Goal: Check status: Check status

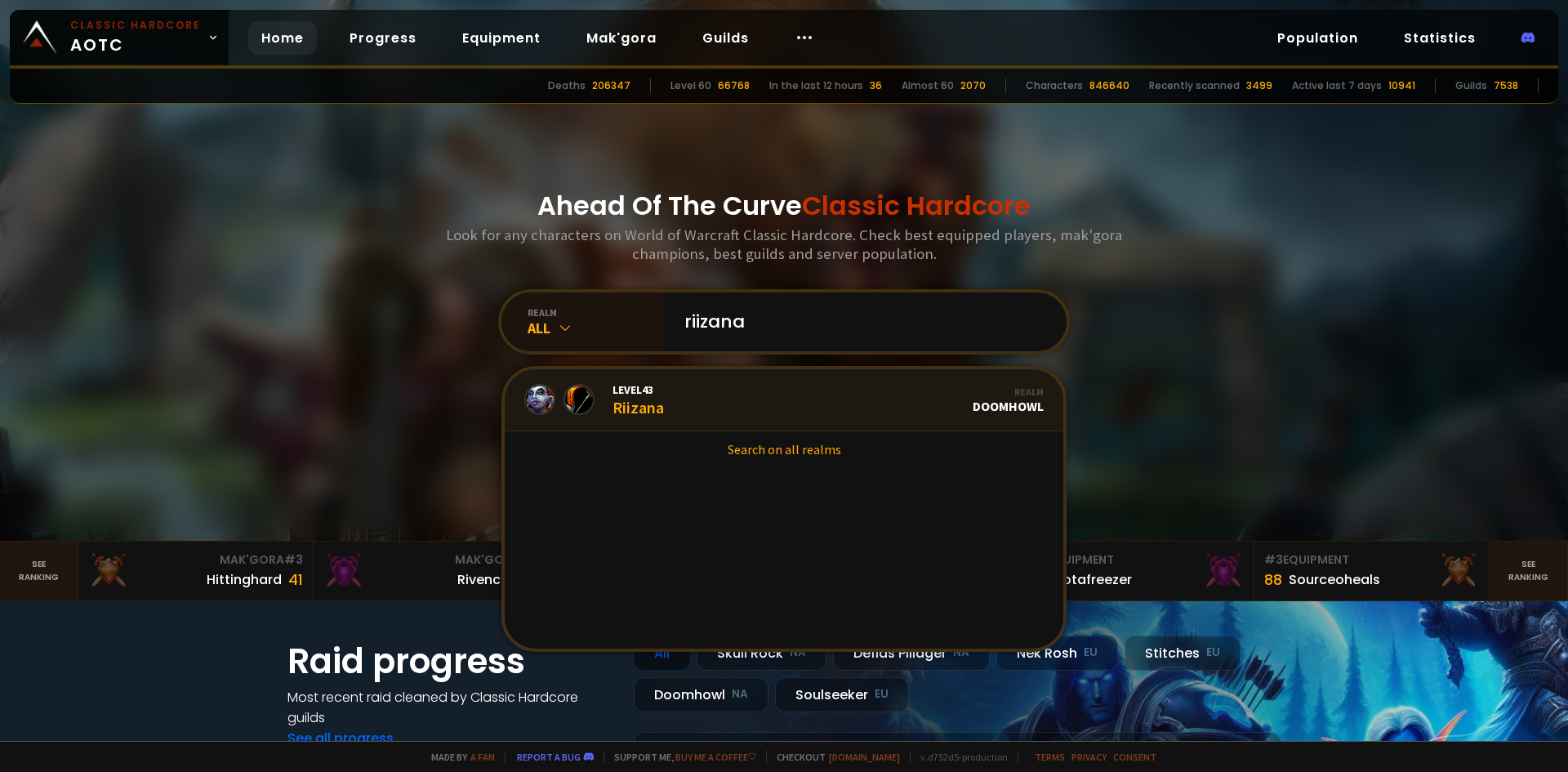
type input "riizana"
click at [776, 411] on link "Level 43 Riizana Realm Doomhowl" at bounding box center [783, 400] width 558 height 62
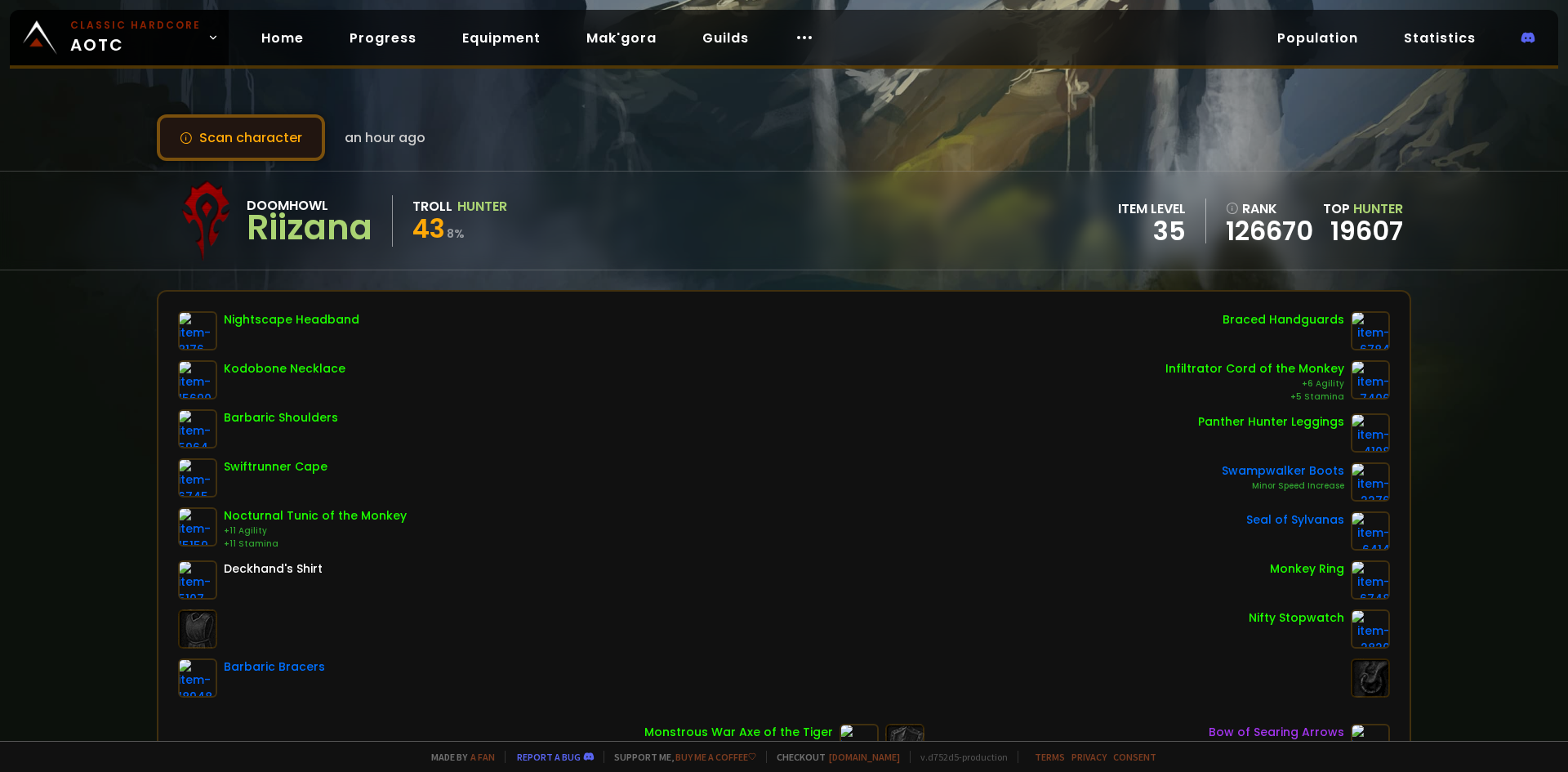
click at [298, 145] on button "Scan character" at bounding box center [241, 138] width 168 height 47
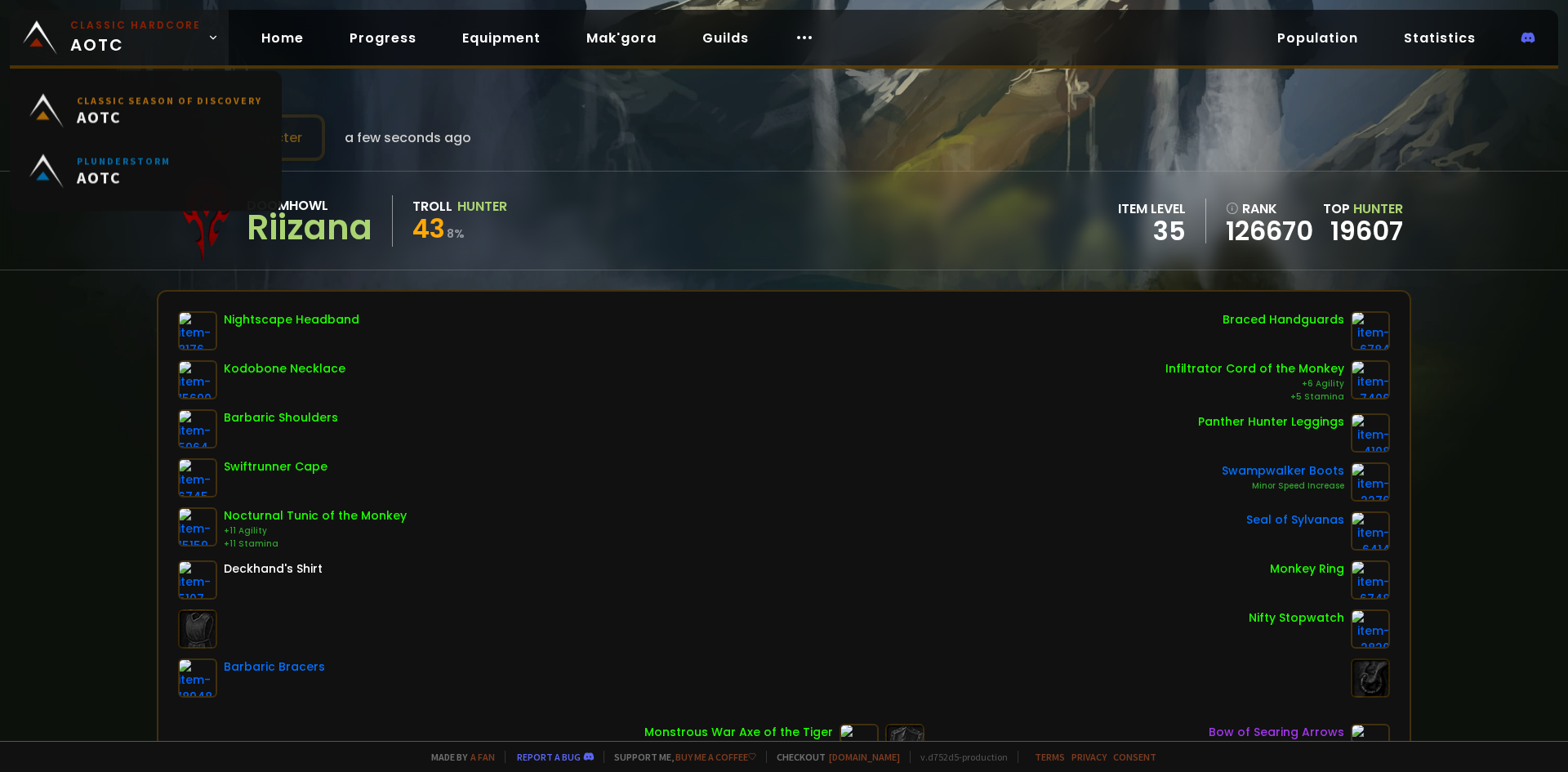
click at [161, 26] on small "Classic Hardcore" at bounding box center [135, 25] width 131 height 15
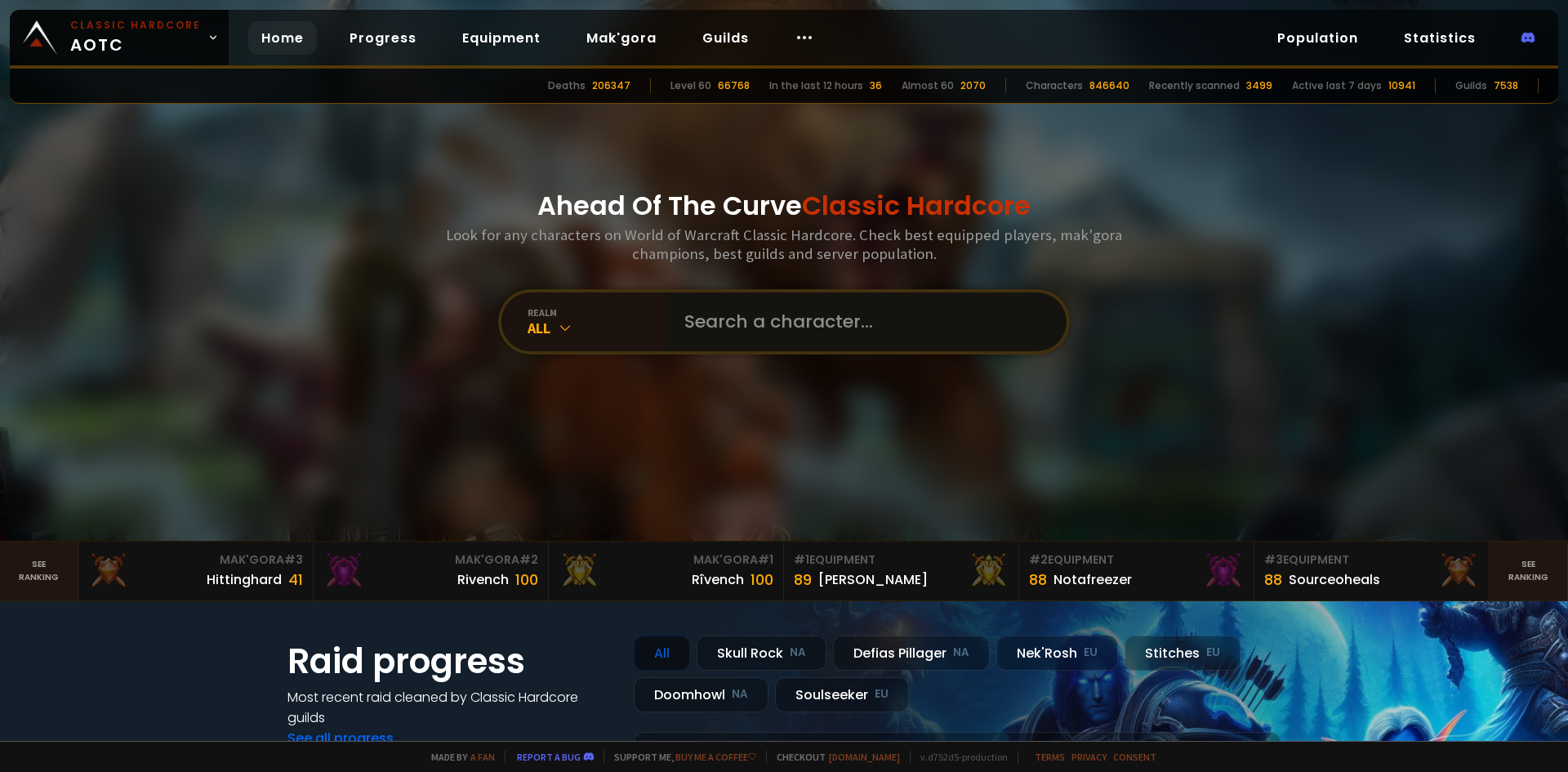
click at [956, 324] on input "text" at bounding box center [860, 322] width 372 height 59
type input "rizana"
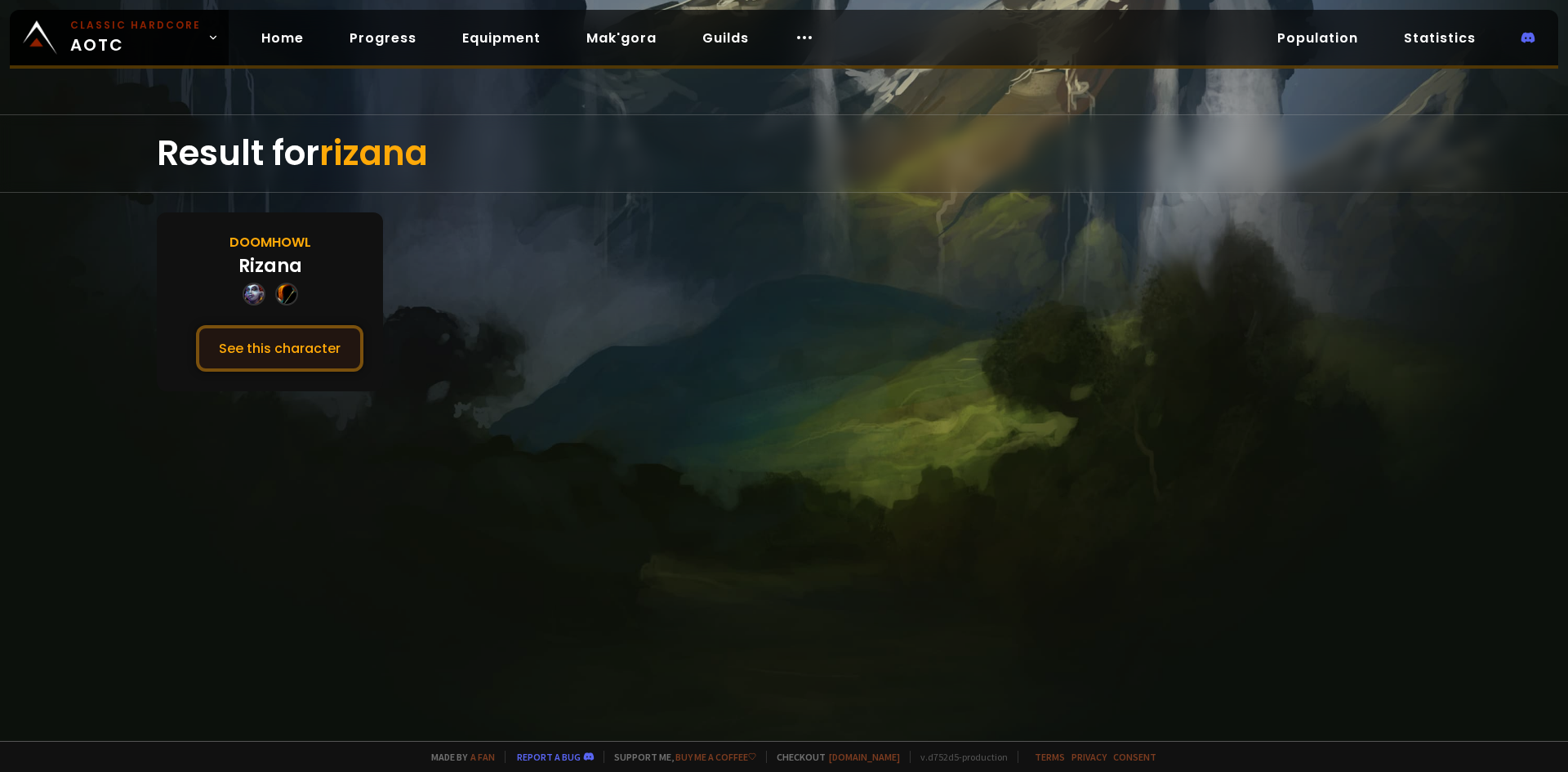
click at [337, 343] on button "See this character" at bounding box center [280, 349] width 168 height 47
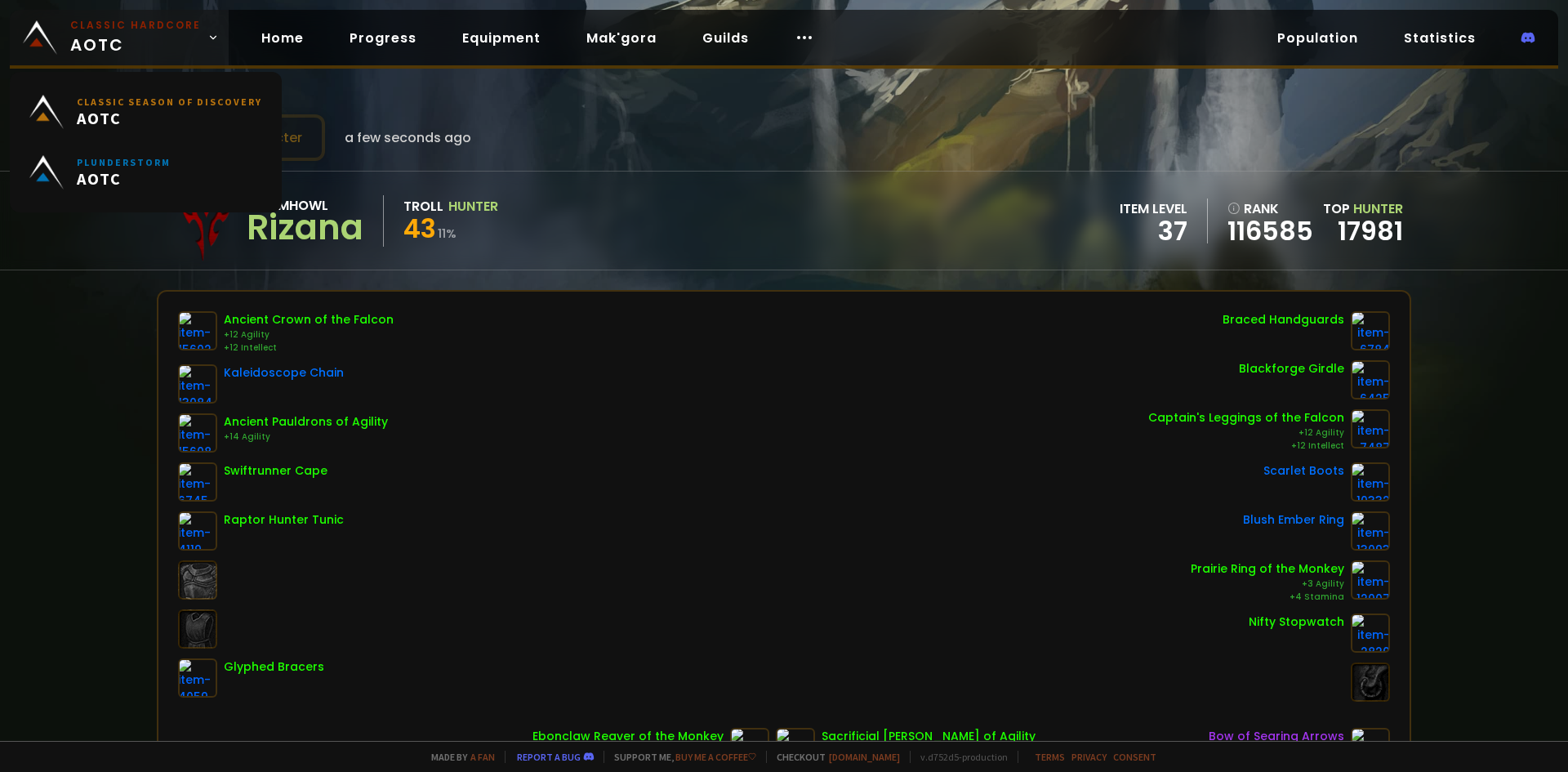
click at [135, 31] on small "Classic Hardcore" at bounding box center [135, 25] width 131 height 15
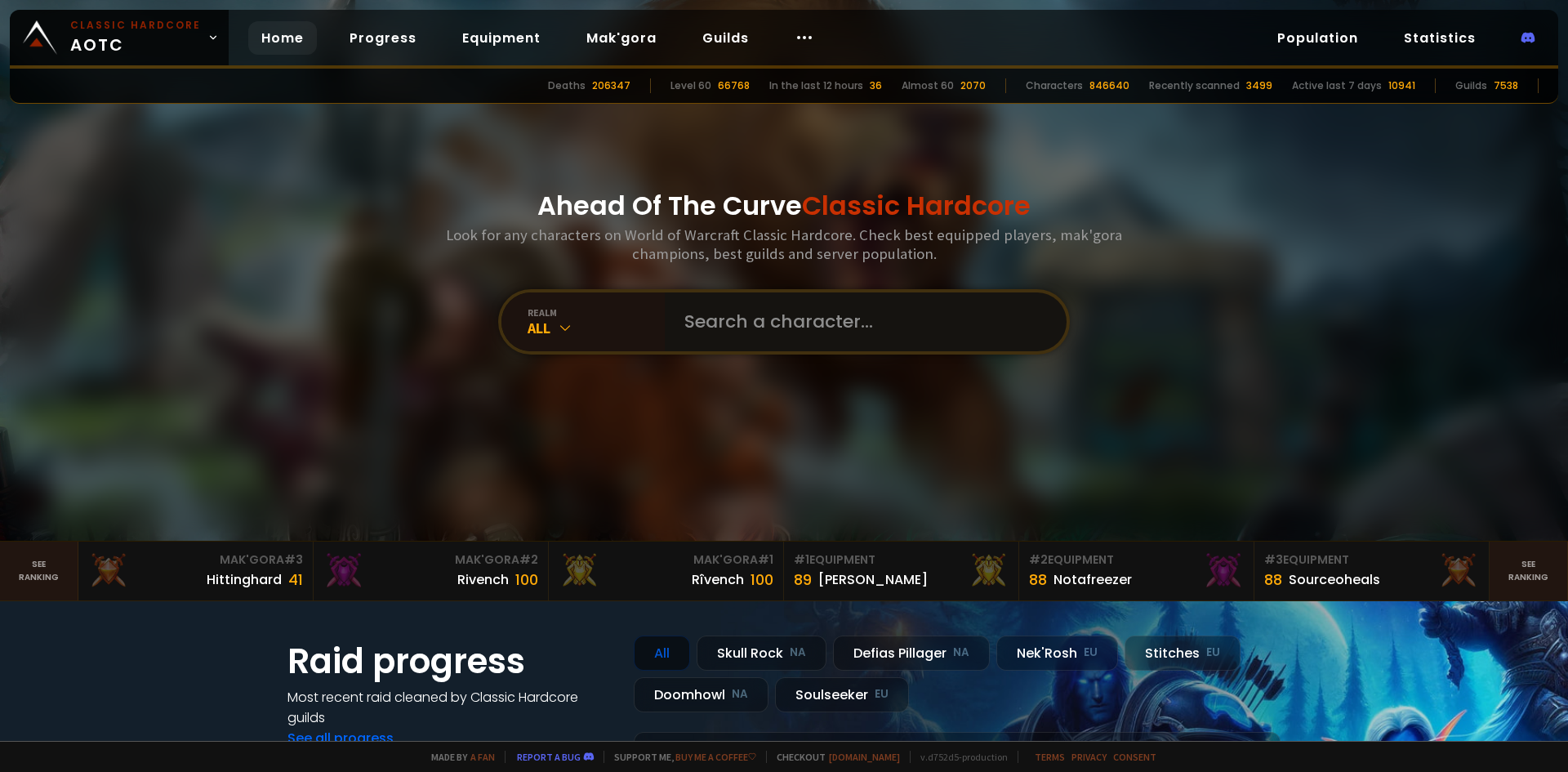
click at [766, 316] on input "text" at bounding box center [860, 322] width 372 height 59
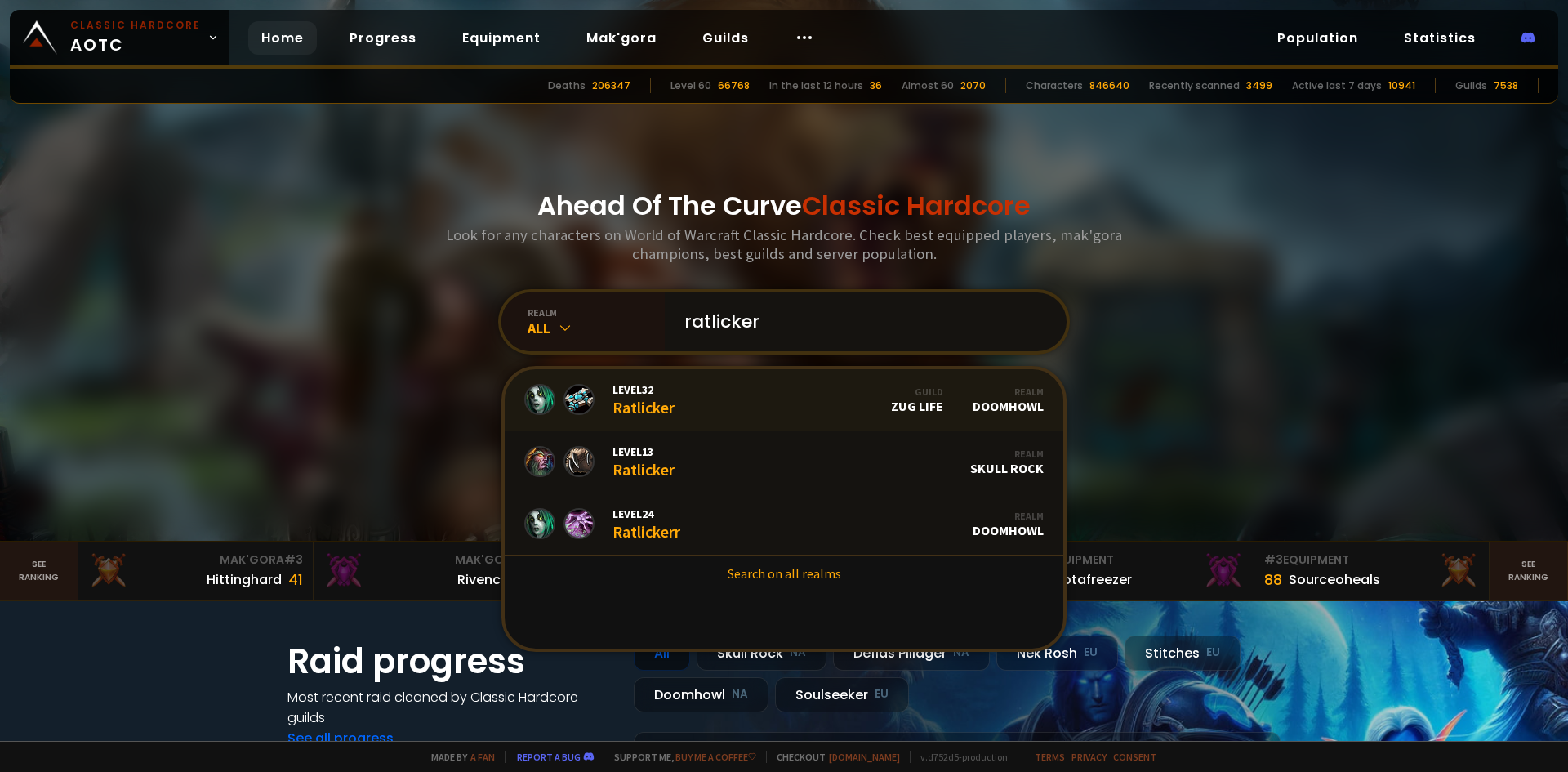
type input "ratlicker"
click at [737, 397] on link "Level 32 Ratlicker Guild Zug Life Realm Doomhowl" at bounding box center [783, 400] width 558 height 62
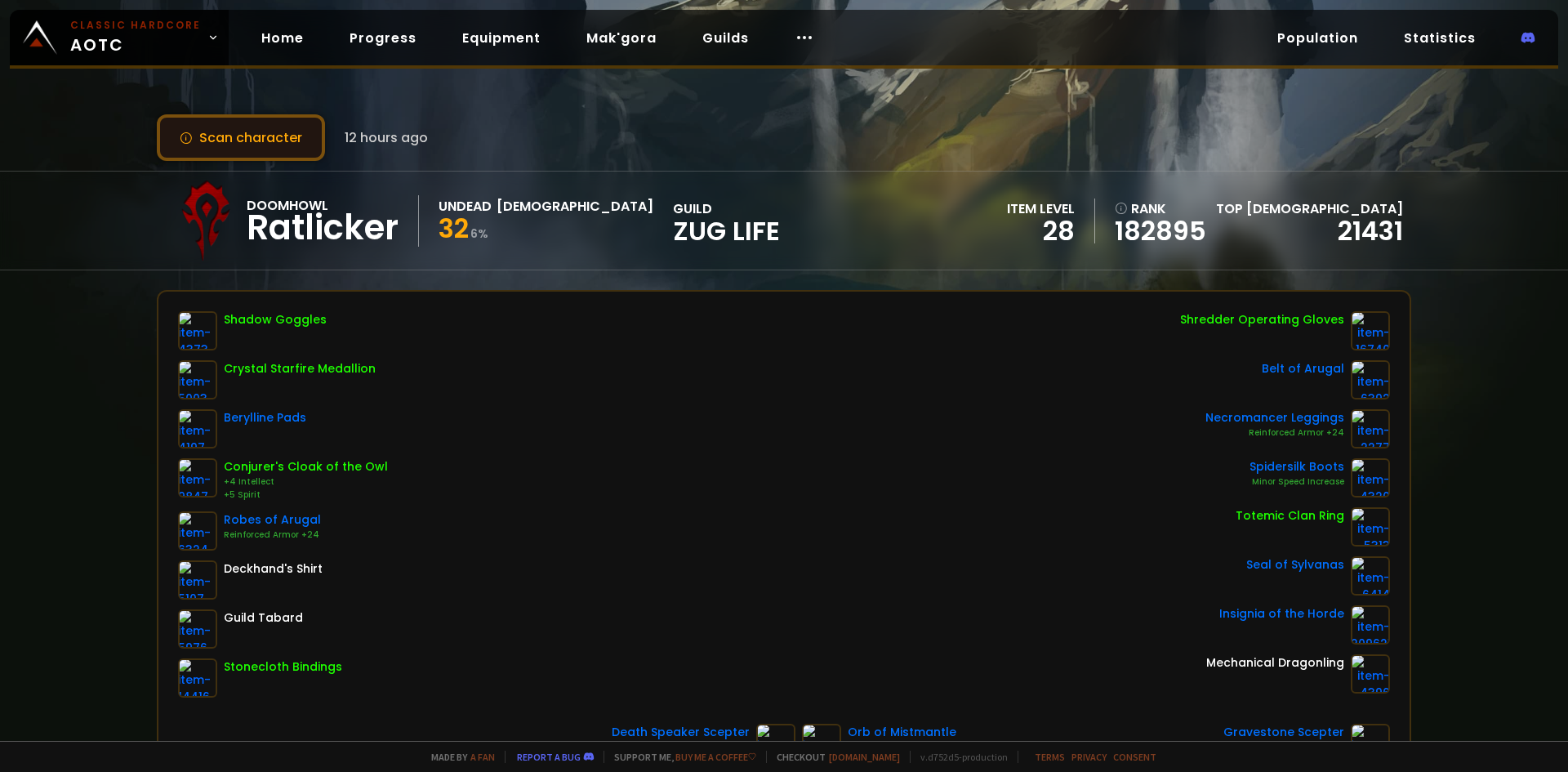
click at [286, 152] on button "Scan character" at bounding box center [241, 138] width 168 height 47
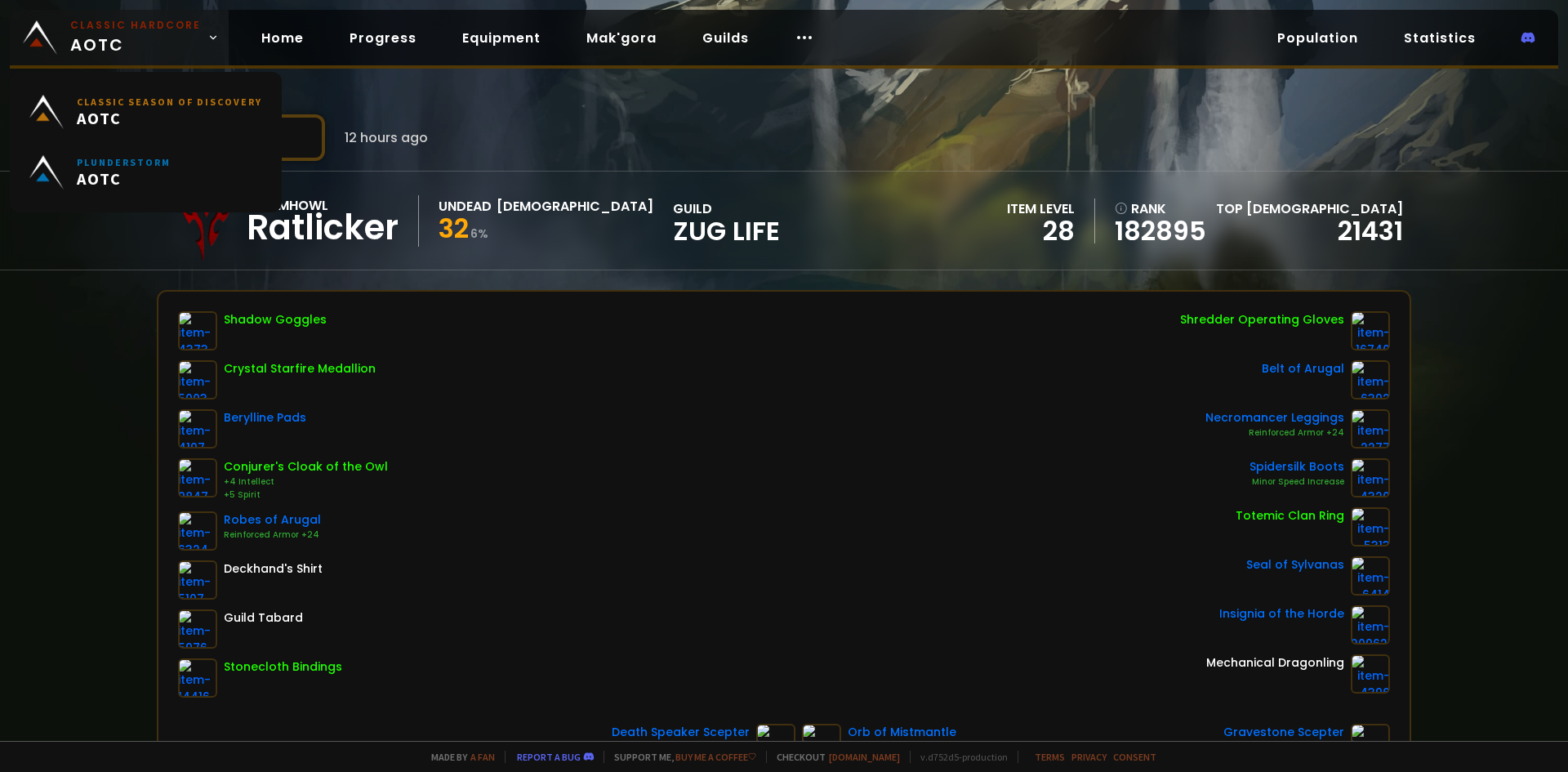
click at [138, 26] on small "Classic Hardcore" at bounding box center [135, 25] width 131 height 15
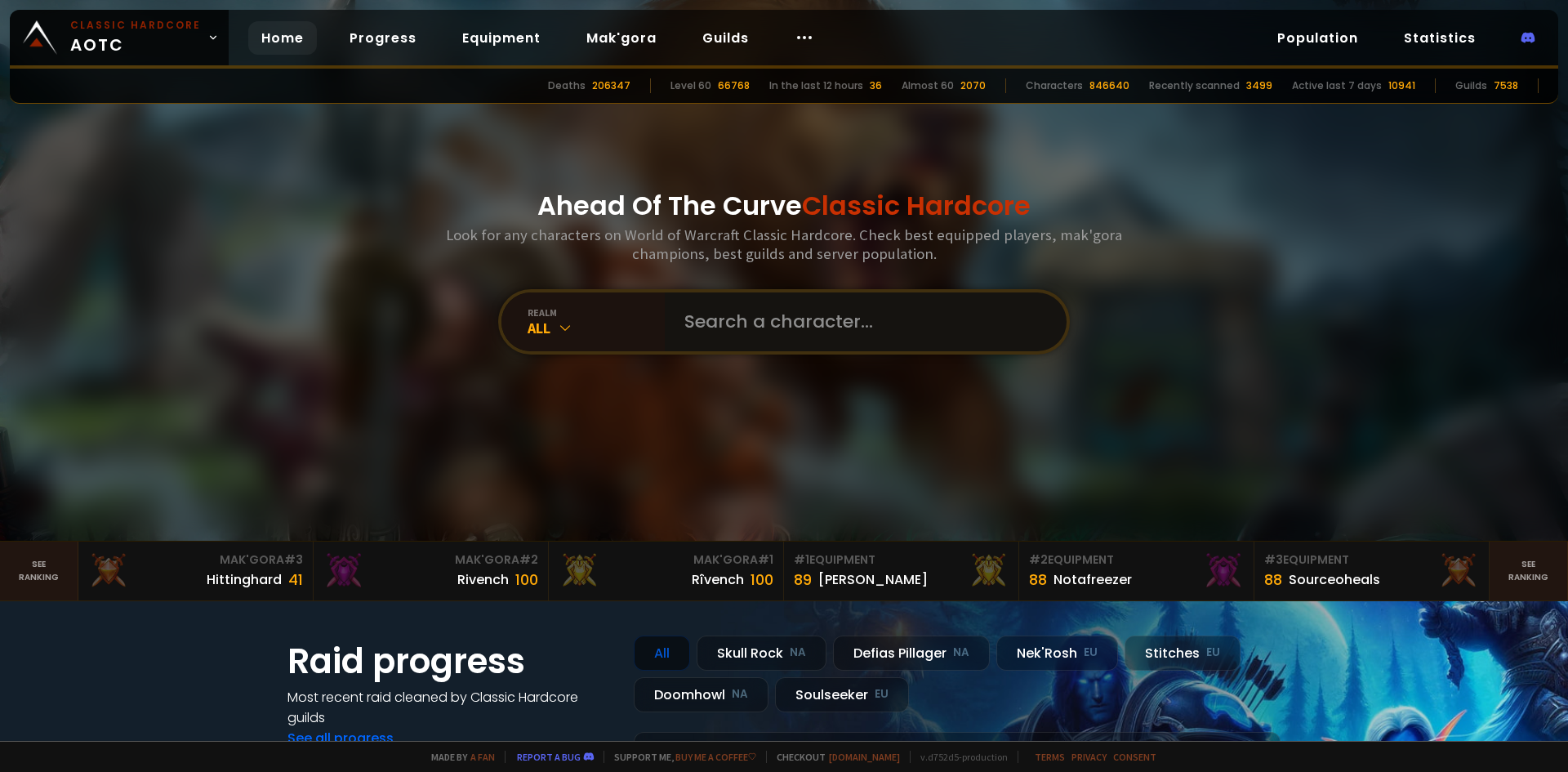
click at [820, 331] on input "text" at bounding box center [860, 322] width 372 height 59
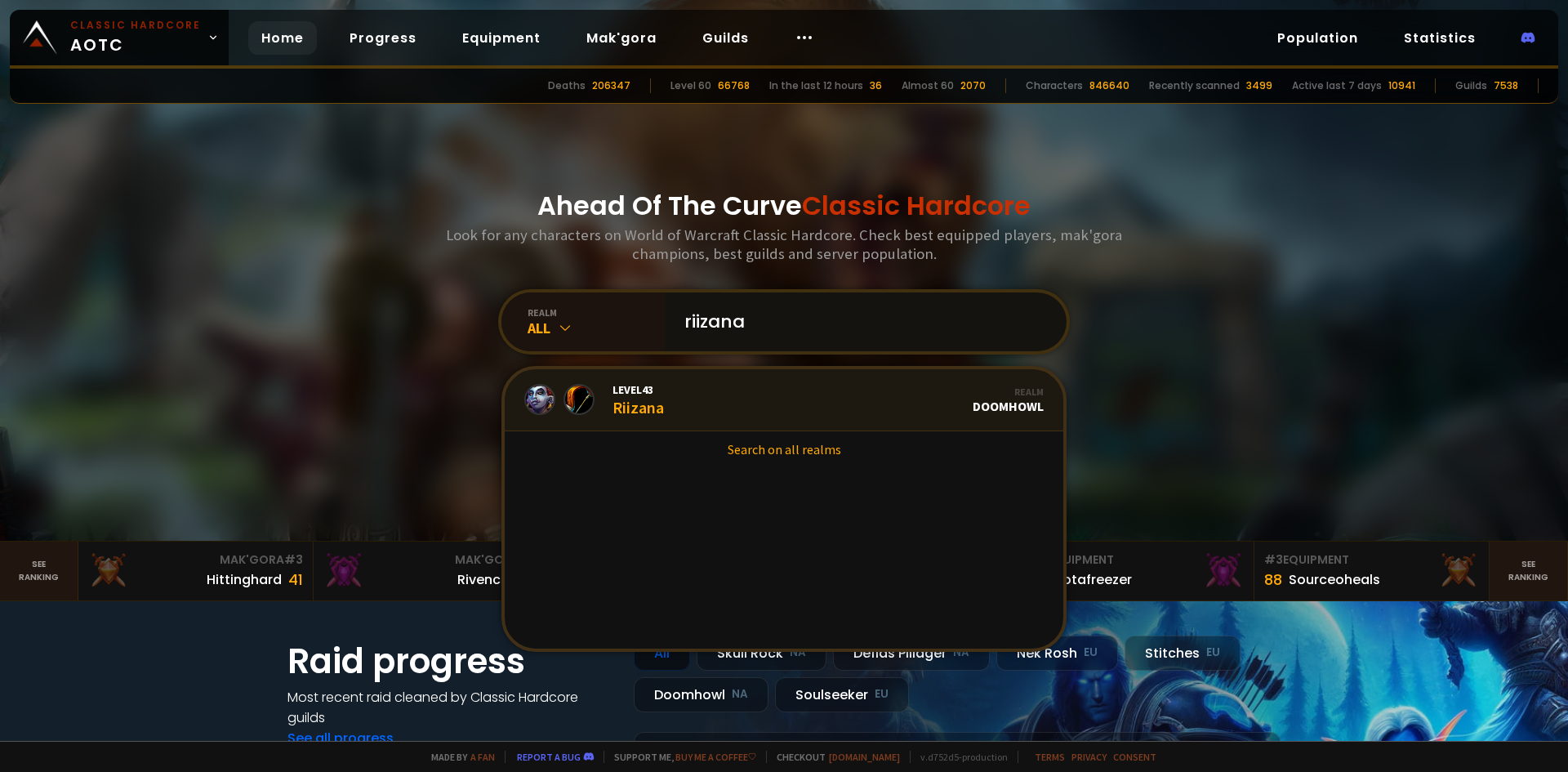
type input "riizana"
click at [693, 396] on link "Level 43 Riizana Realm Doomhowl" at bounding box center [783, 400] width 558 height 62
